Goal: Information Seeking & Learning: Check status

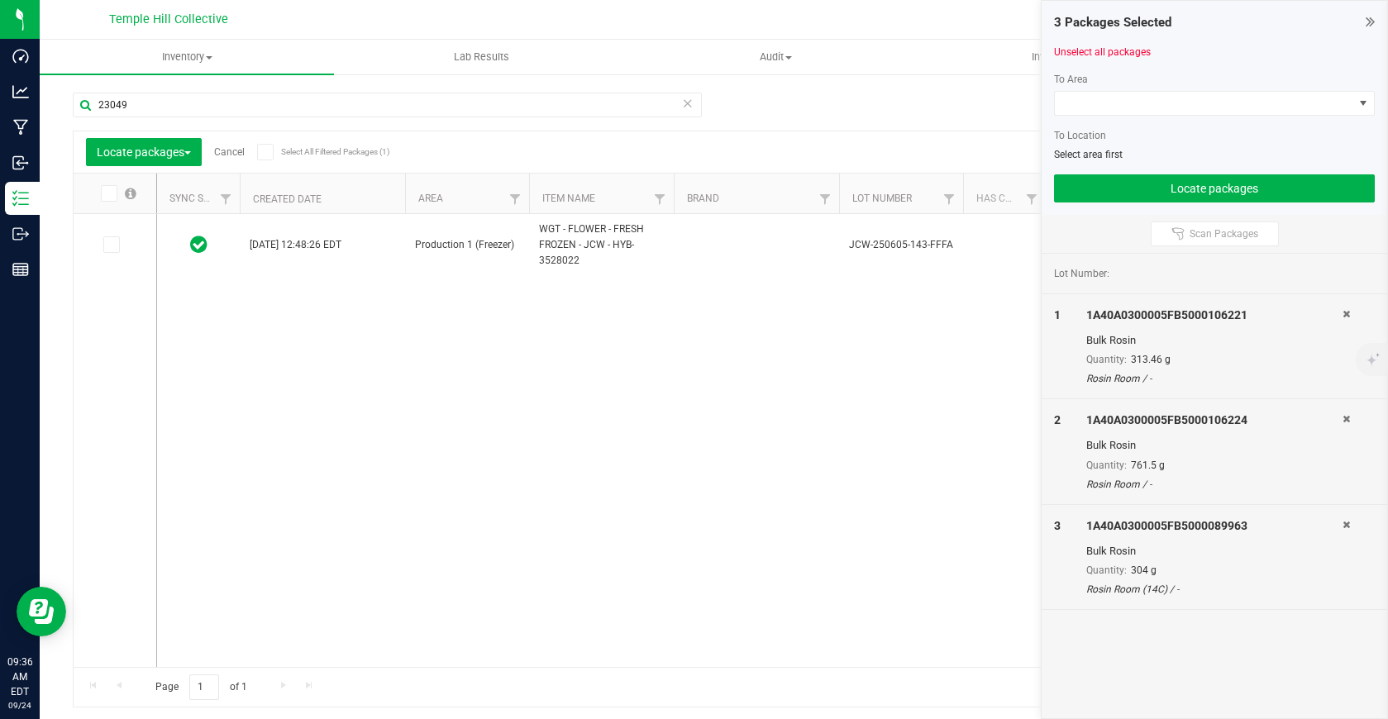
click at [262, 102] on input "23049" at bounding box center [387, 105] width 629 height 25
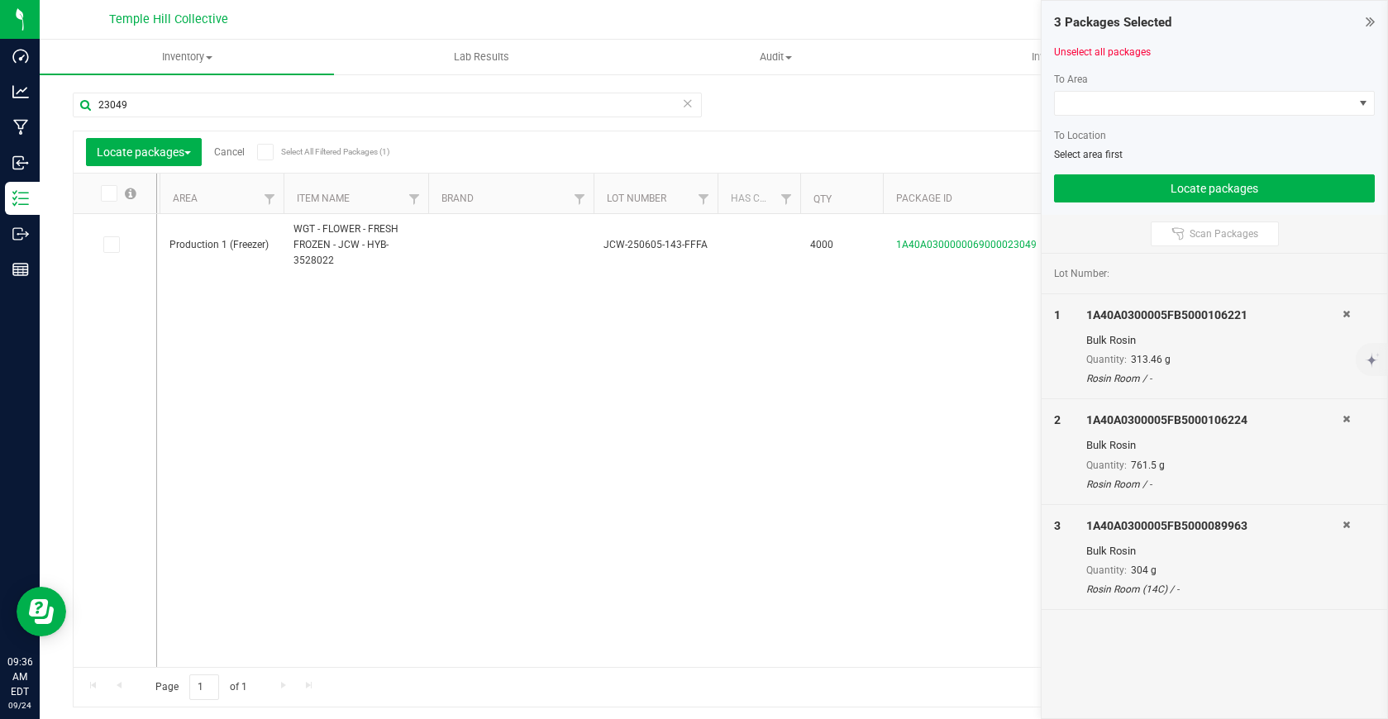
click at [262, 102] on input "23049" at bounding box center [387, 105] width 629 height 25
click at [284, 112] on input "106225" at bounding box center [387, 105] width 629 height 25
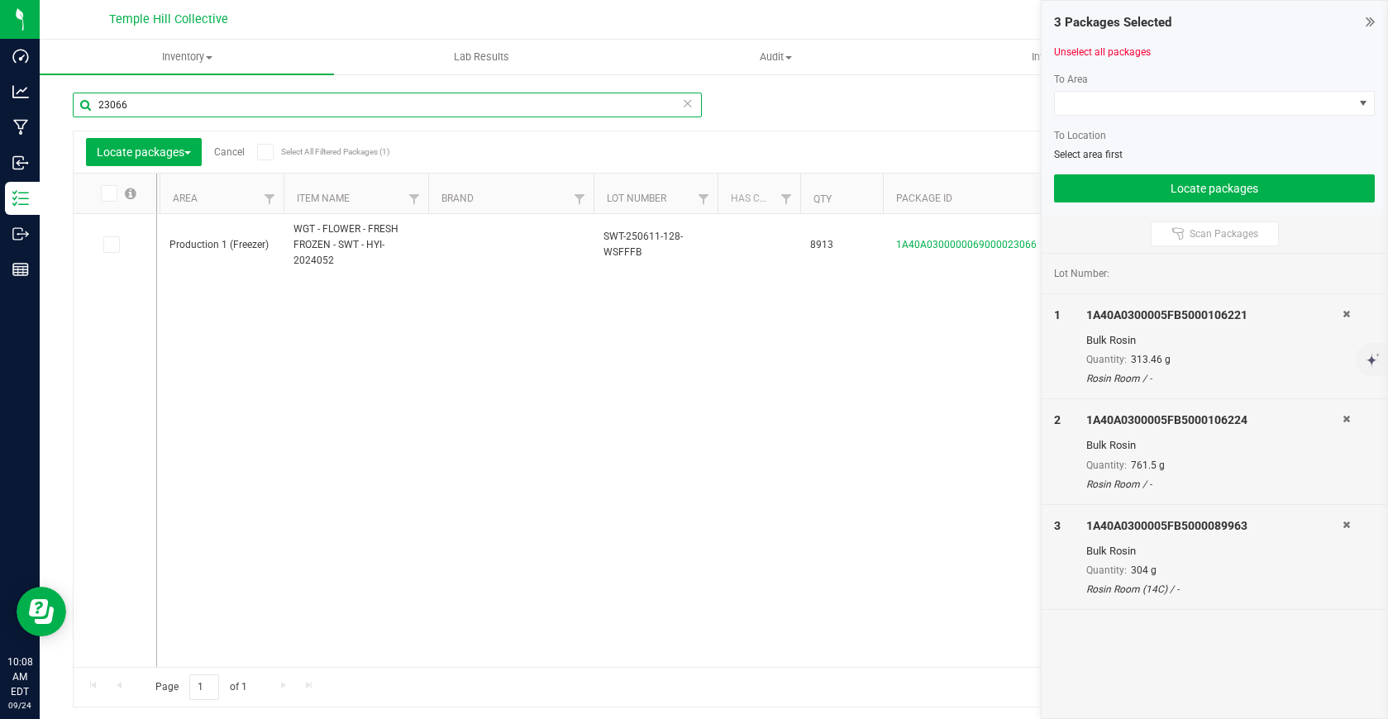
type input "23066"
